Goal: Information Seeking & Learning: Learn about a topic

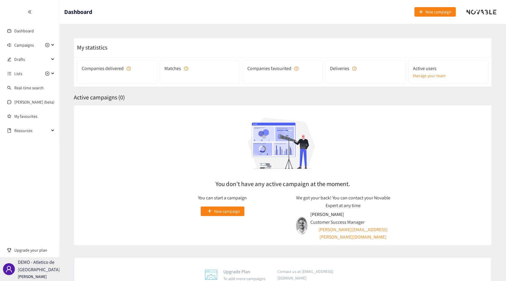
click at [52, 261] on div "DEMO - Atletico de Madrid [PERSON_NAME]" at bounding box center [29, 270] width 59 height 24
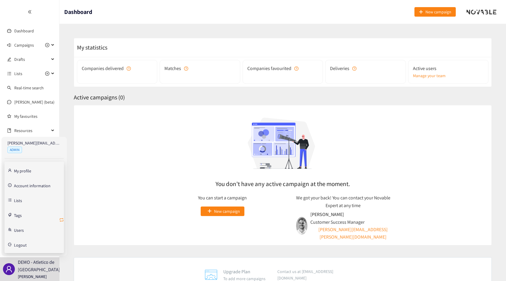
click at [62, 220] on icon "retweet" at bounding box center [61, 220] width 5 height 5
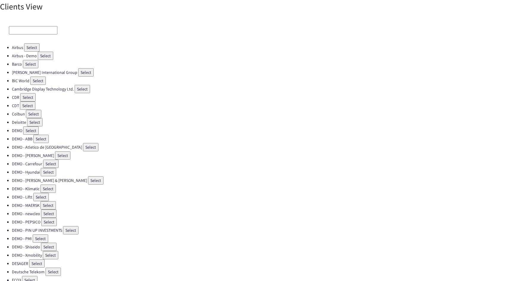
click at [42, 27] on input at bounding box center [33, 30] width 48 height 8
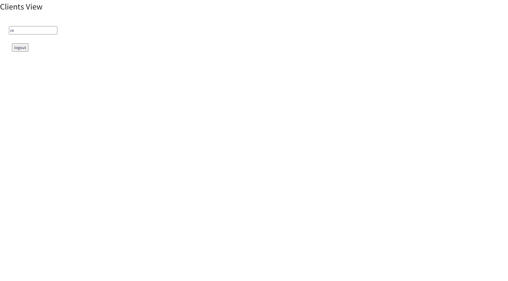
type input "c"
type input "[PERSON_NAME]"
click at [34, 46] on button "Select" at bounding box center [35, 47] width 15 height 8
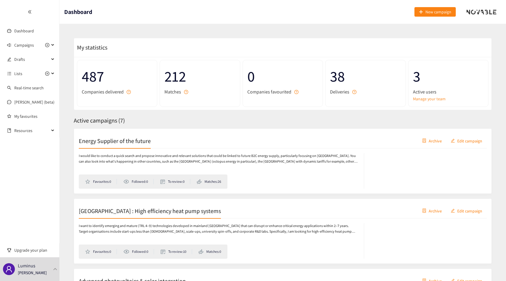
click at [117, 119] on span "Active campaigns ( 7 )" at bounding box center [99, 121] width 51 height 8
click at [125, 119] on div "Active campaigns ( 7 )" at bounding box center [283, 120] width 418 height 9
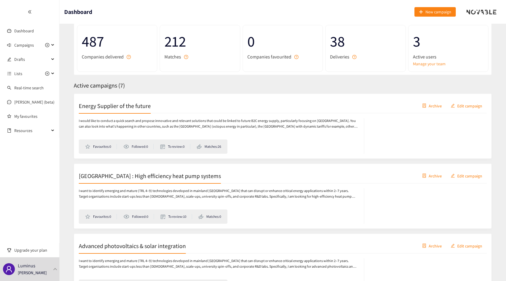
scroll to position [35, 0]
click at [118, 109] on h2 "Energy Supplier of the future" at bounding box center [115, 105] width 72 height 8
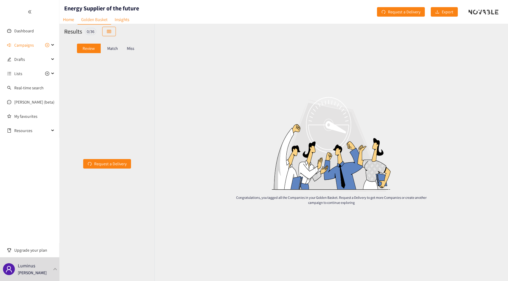
click at [111, 51] on p "Match" at bounding box center [112, 48] width 11 height 5
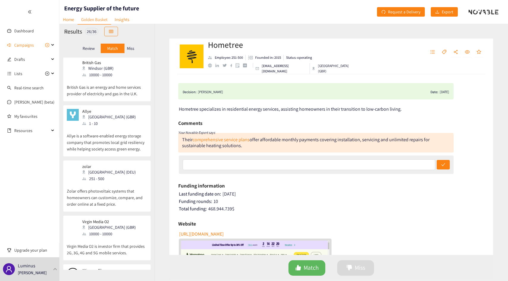
scroll to position [1147, 0]
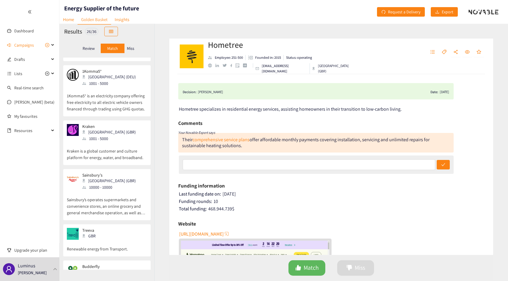
click at [113, 191] on p "Sainsbury’s operates supermarkets and convenience stores, an online grocery and…" at bounding box center [107, 204] width 80 height 26
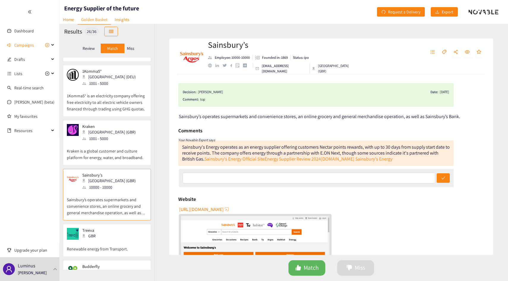
click at [122, 142] on p "Kraken is a global customer and culture platform for energy, water, and broadba…" at bounding box center [107, 151] width 80 height 19
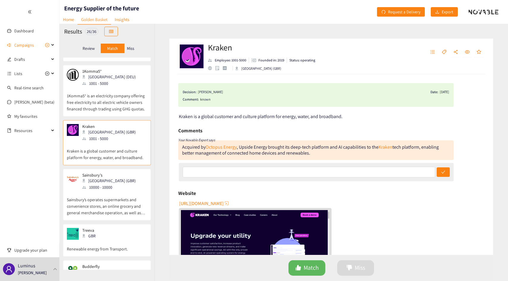
click at [105, 191] on p "Sainsbury’s operates supermarkets and convenience stores, an online grocery and…" at bounding box center [107, 204] width 80 height 26
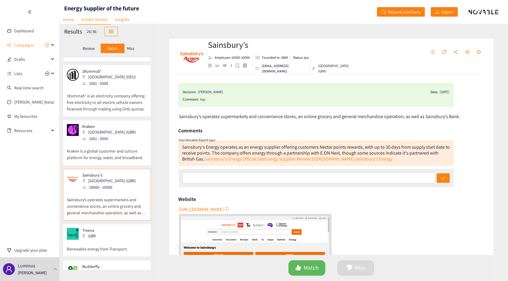
click at [118, 240] on p "Renewable energy from Transport." at bounding box center [107, 246] width 80 height 12
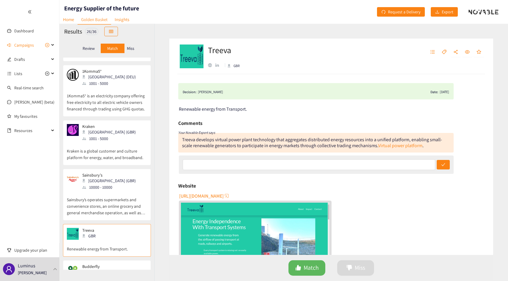
click at [112, 264] on div "Budderfly [PERSON_NAME] ([GEOGRAPHIC_DATA]) 101 - 250" at bounding box center [107, 276] width 80 height 24
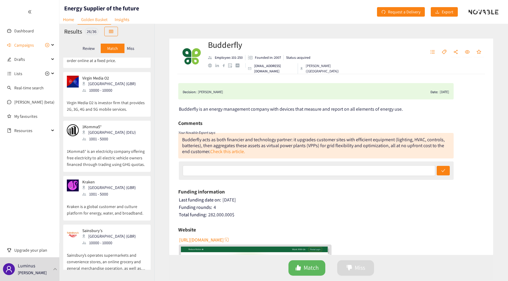
scroll to position [1091, 0]
click at [109, 129] on div "Hometree [GEOGRAPHIC_DATA] (GBR) 251 - 500 Hometree specializes in residential …" at bounding box center [106, 164] width 95 height 212
click at [110, 144] on p "1Komma5° is an electricity company offering free electricity to all electric ve…" at bounding box center [107, 157] width 80 height 26
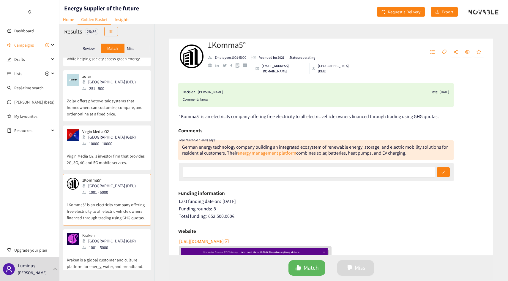
scroll to position [1036, 0]
click at [110, 149] on p "Virgin Media O2 is investor firm that provides 2G, 3G, 4G and 5G mobile service…" at bounding box center [107, 158] width 80 height 19
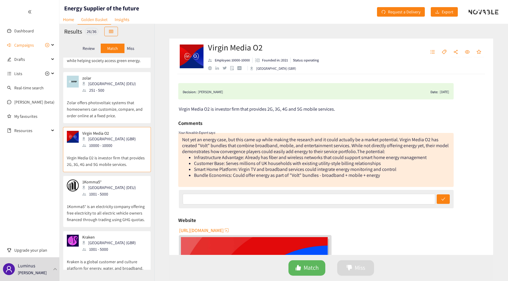
scroll to position [980, 0]
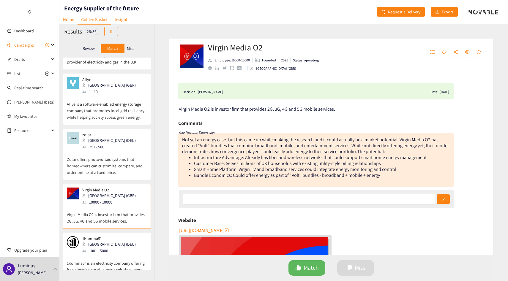
click at [110, 150] on p "Zolar offers photovoltaic systems that homeowners can customize, compare, and o…" at bounding box center [107, 163] width 80 height 26
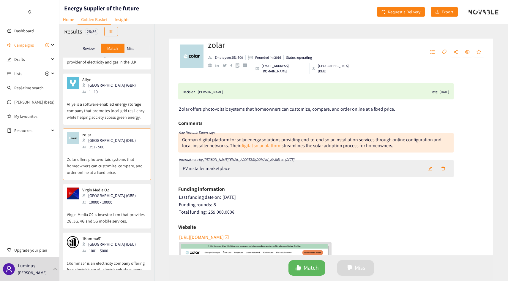
scroll to position [961, 0]
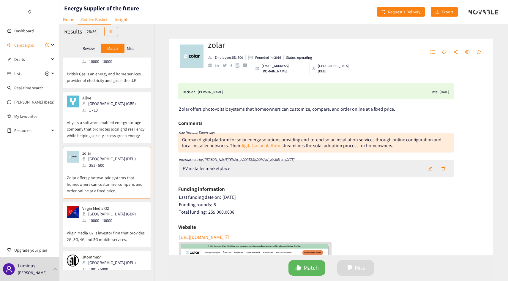
click at [100, 114] on p "Allye is a software-enabled energy storage company that promotes local grid res…" at bounding box center [107, 127] width 80 height 26
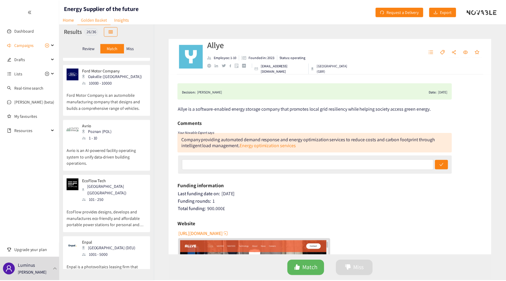
scroll to position [694, 0]
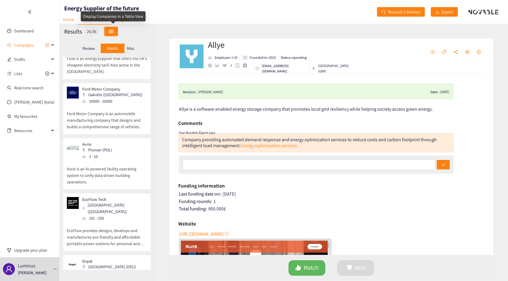
click at [113, 31] on icon "table" at bounding box center [111, 31] width 4 height 3
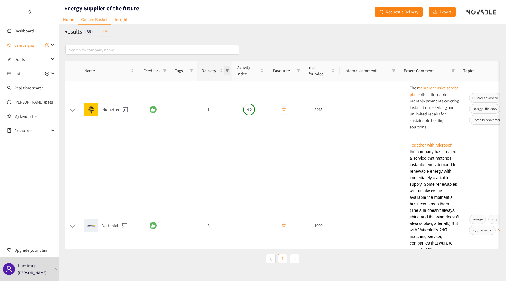
click at [226, 68] on span "Delivery" at bounding box center [227, 70] width 6 height 9
click at [182, 115] on span "3" at bounding box center [181, 115] width 4 height 5
checkbox input "true"
click at [223, 132] on div "Reset OK" at bounding box center [200, 128] width 59 height 12
click at [223, 129] on span "OK" at bounding box center [222, 128] width 5 height 7
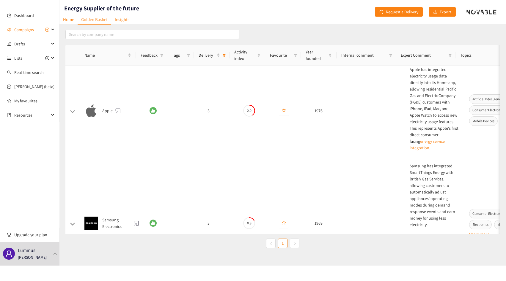
scroll to position [268, 0]
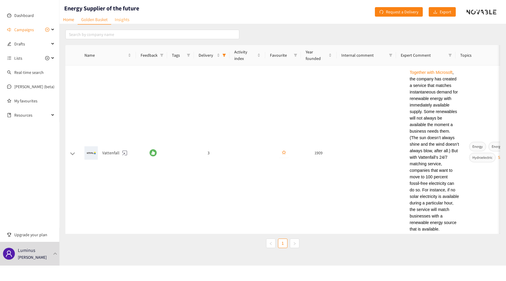
click at [119, 21] on link "Insights" at bounding box center [122, 19] width 22 height 9
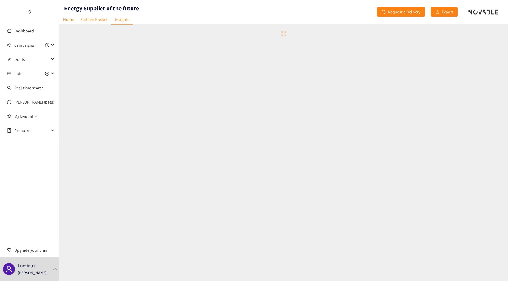
click at [102, 21] on link "Golden Basket" at bounding box center [95, 19] width 34 height 9
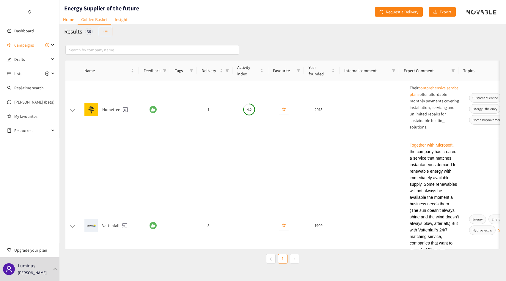
click at [102, 36] on div "Results 36 Name Feedback Tags Delivery Activity index Favourite Year founded In…" at bounding box center [282, 142] width 446 height 237
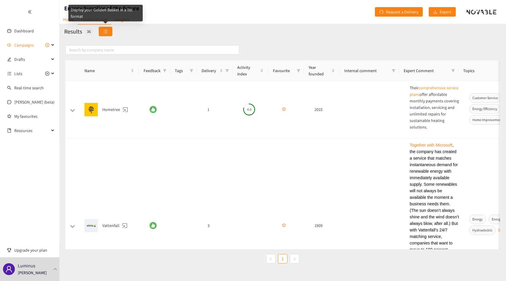
click at [103, 29] on button "button" at bounding box center [106, 32] width 14 height 10
